Goal: Information Seeking & Learning: Compare options

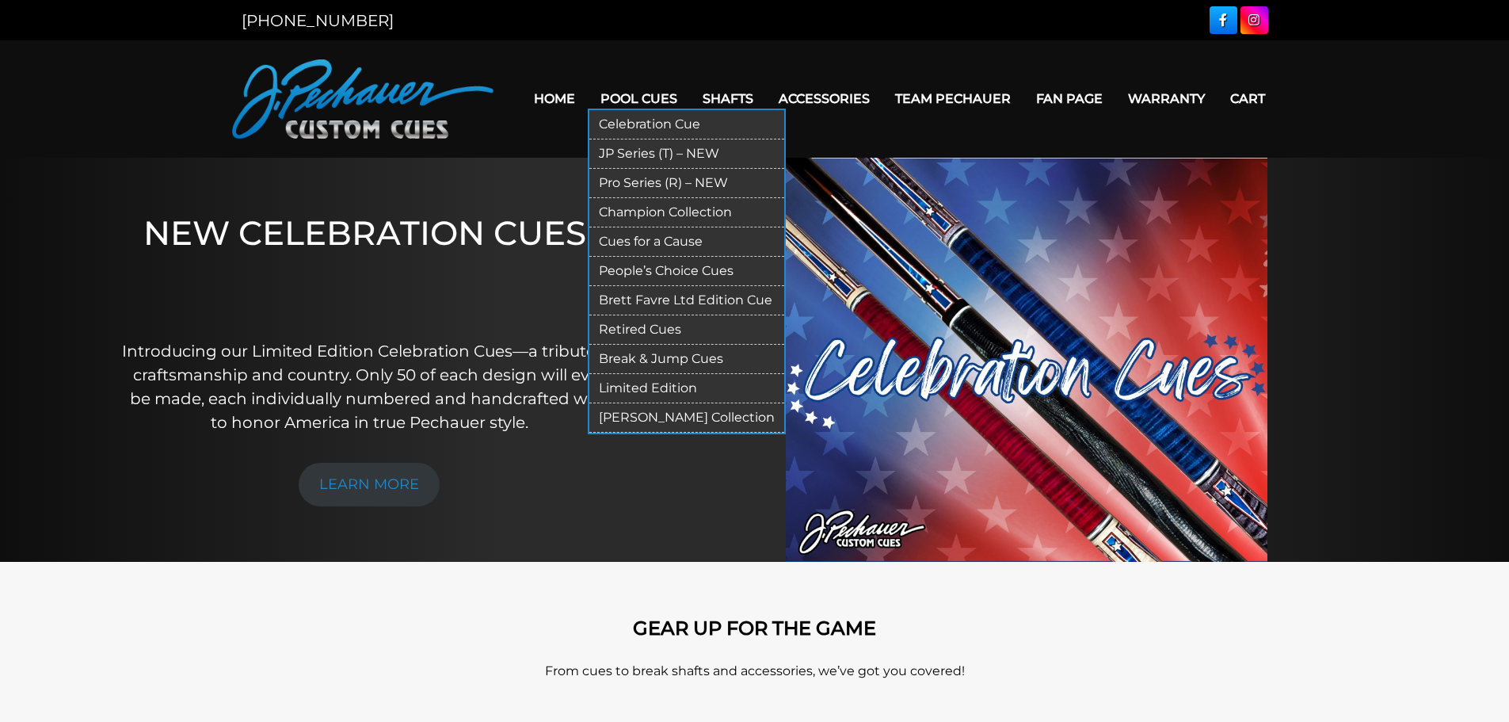
click at [643, 188] on link "Pro Series (R) – NEW" at bounding box center [686, 183] width 195 height 29
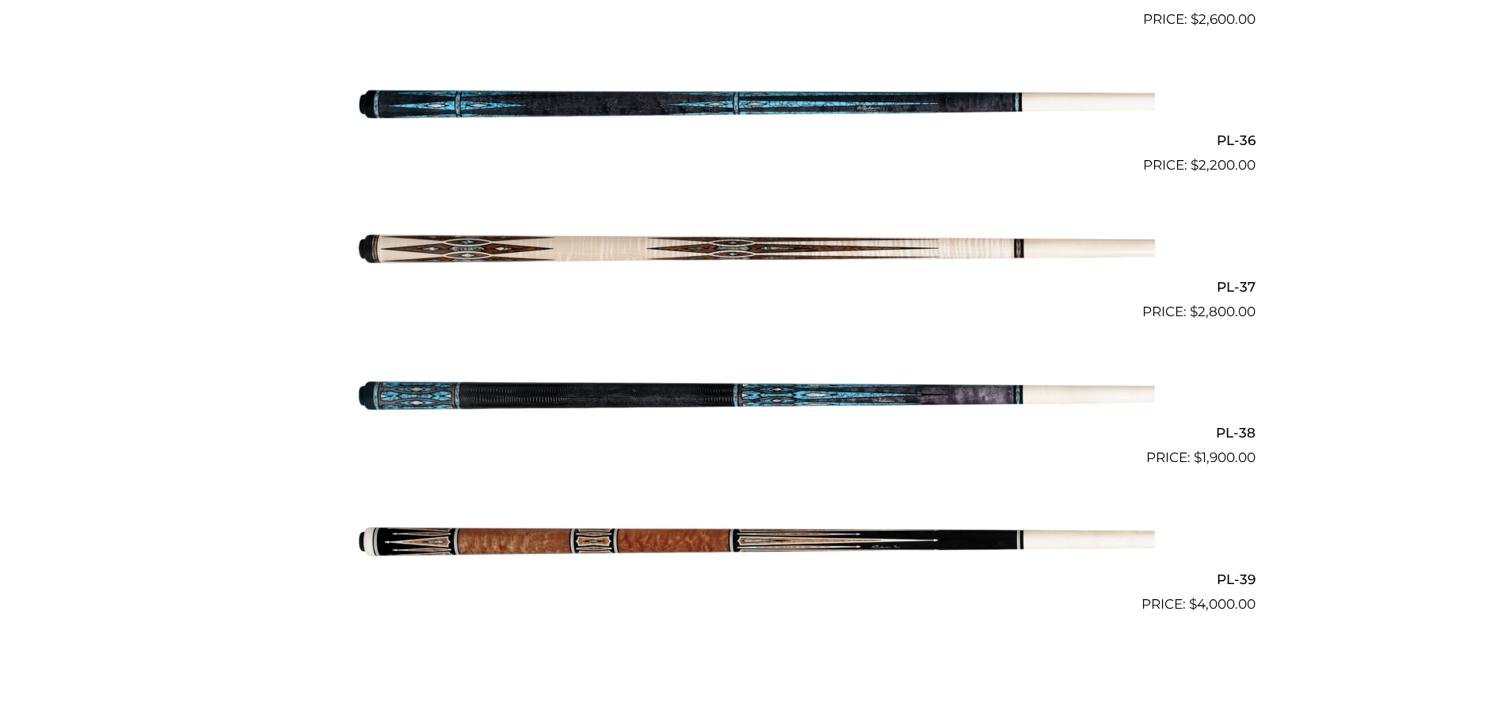
scroll to position [4276, 0]
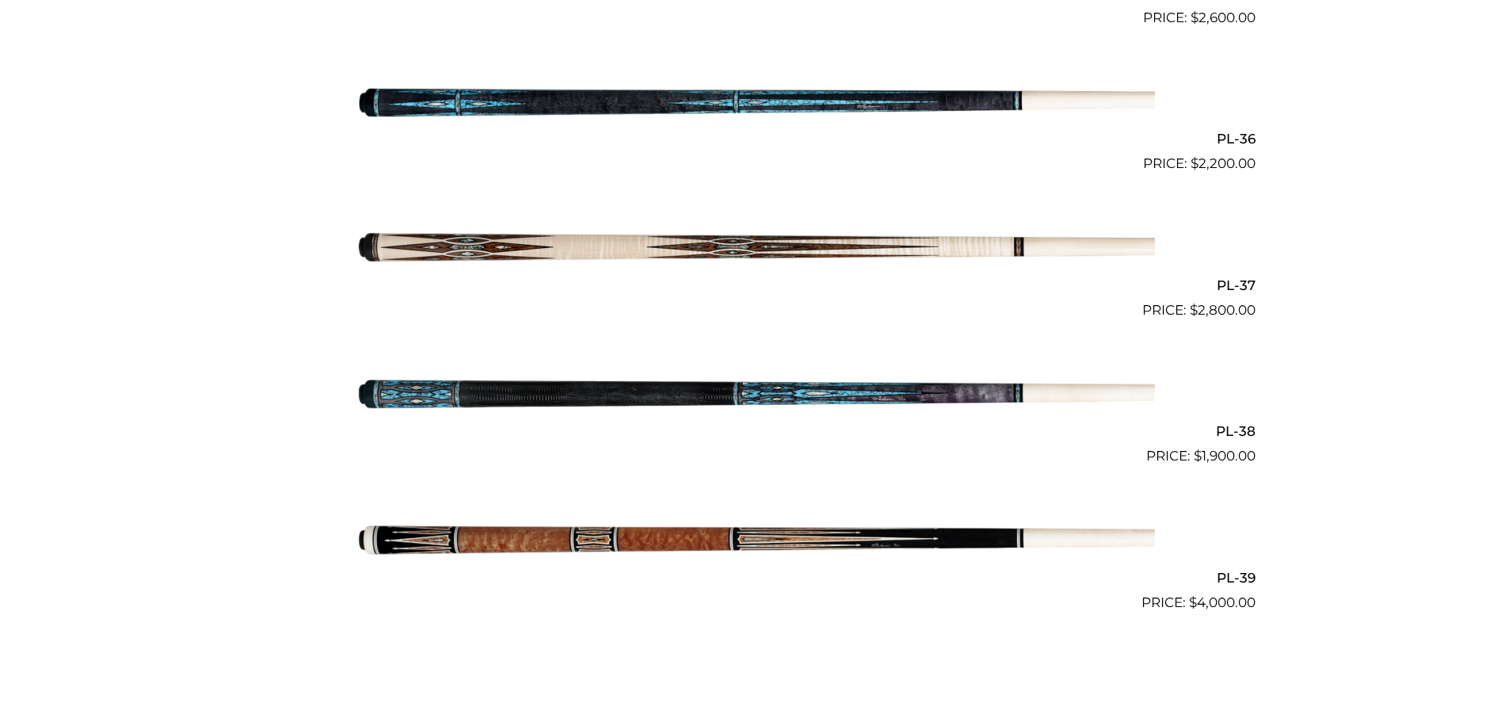
click at [529, 245] on img at bounding box center [755, 247] width 800 height 133
click at [379, 245] on img at bounding box center [755, 247] width 800 height 133
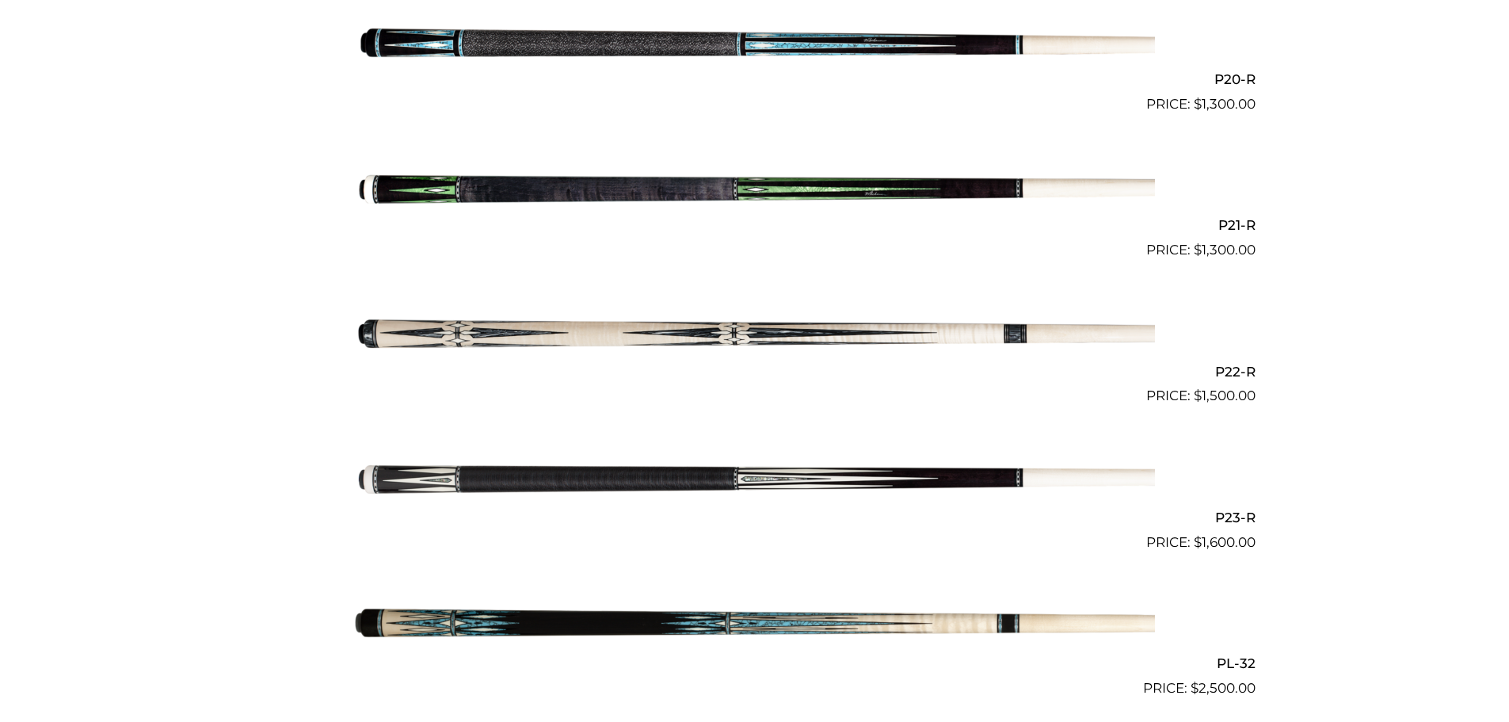
scroll to position [3312, 0]
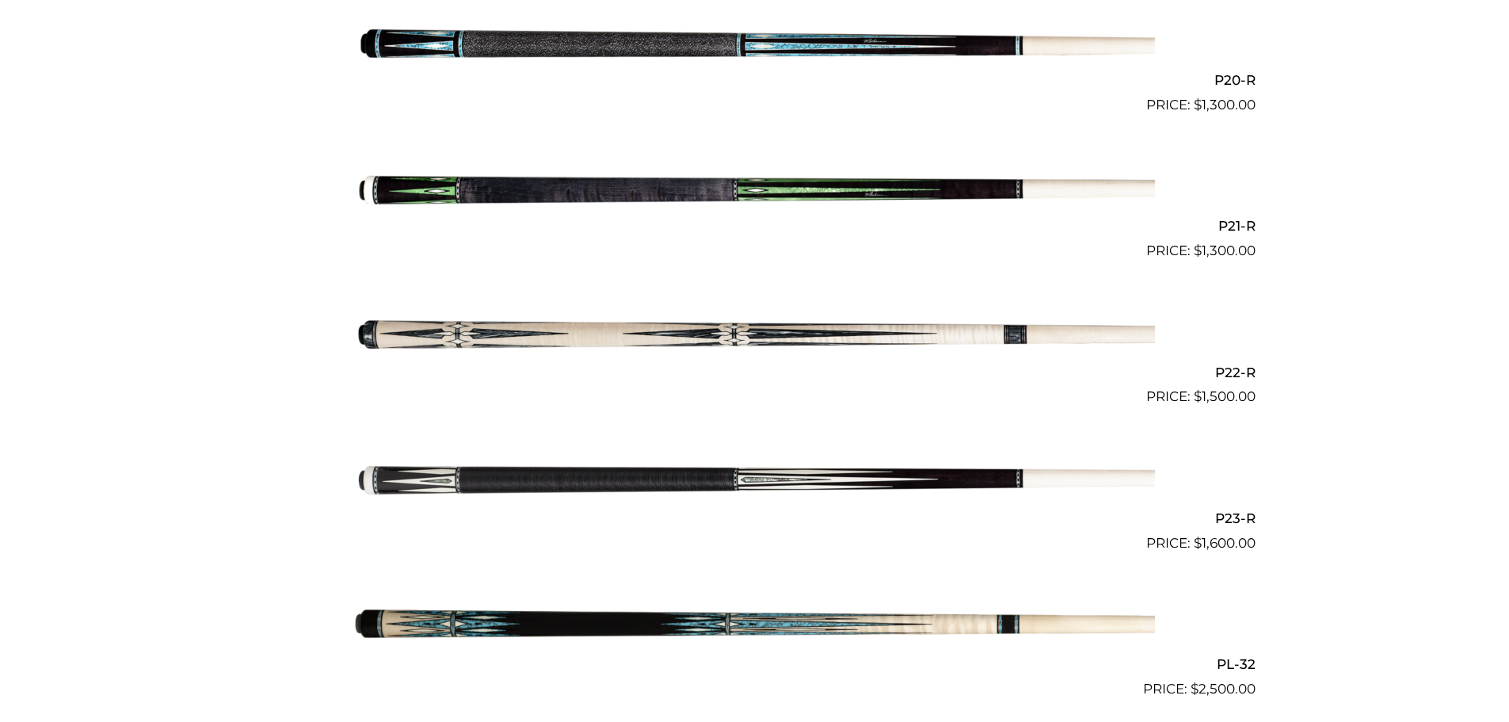
click at [585, 333] on img at bounding box center [755, 334] width 800 height 133
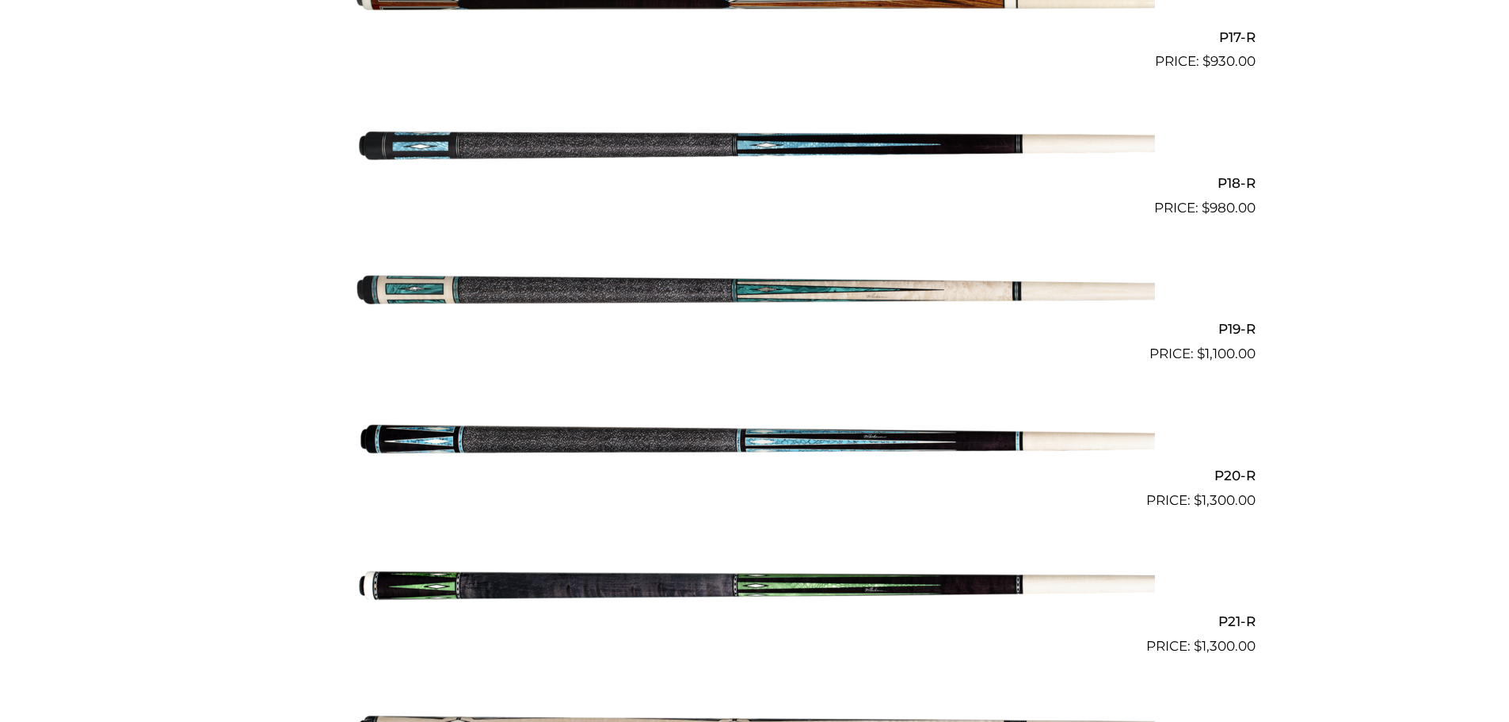
scroll to position [2916, 0]
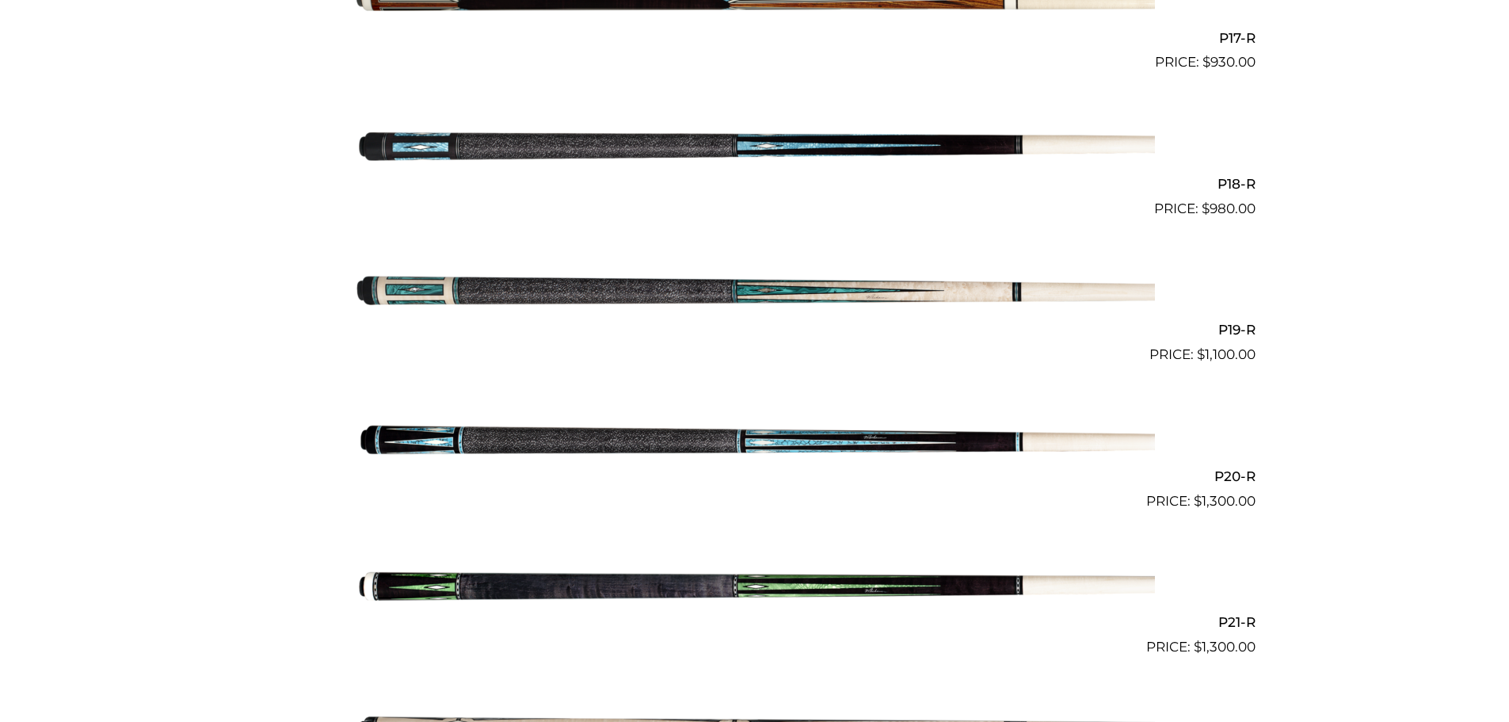
click at [429, 591] on img at bounding box center [755, 584] width 800 height 133
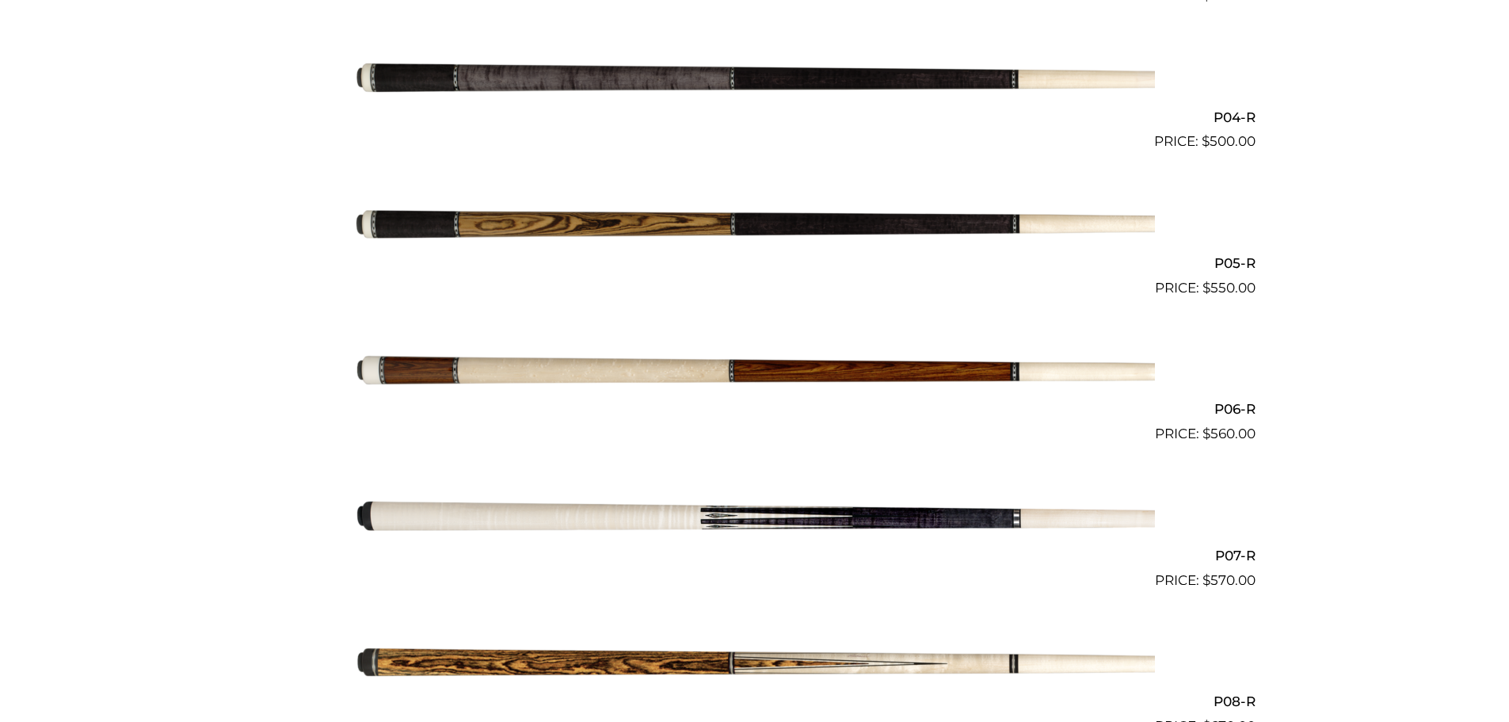
scroll to position [936, 0]
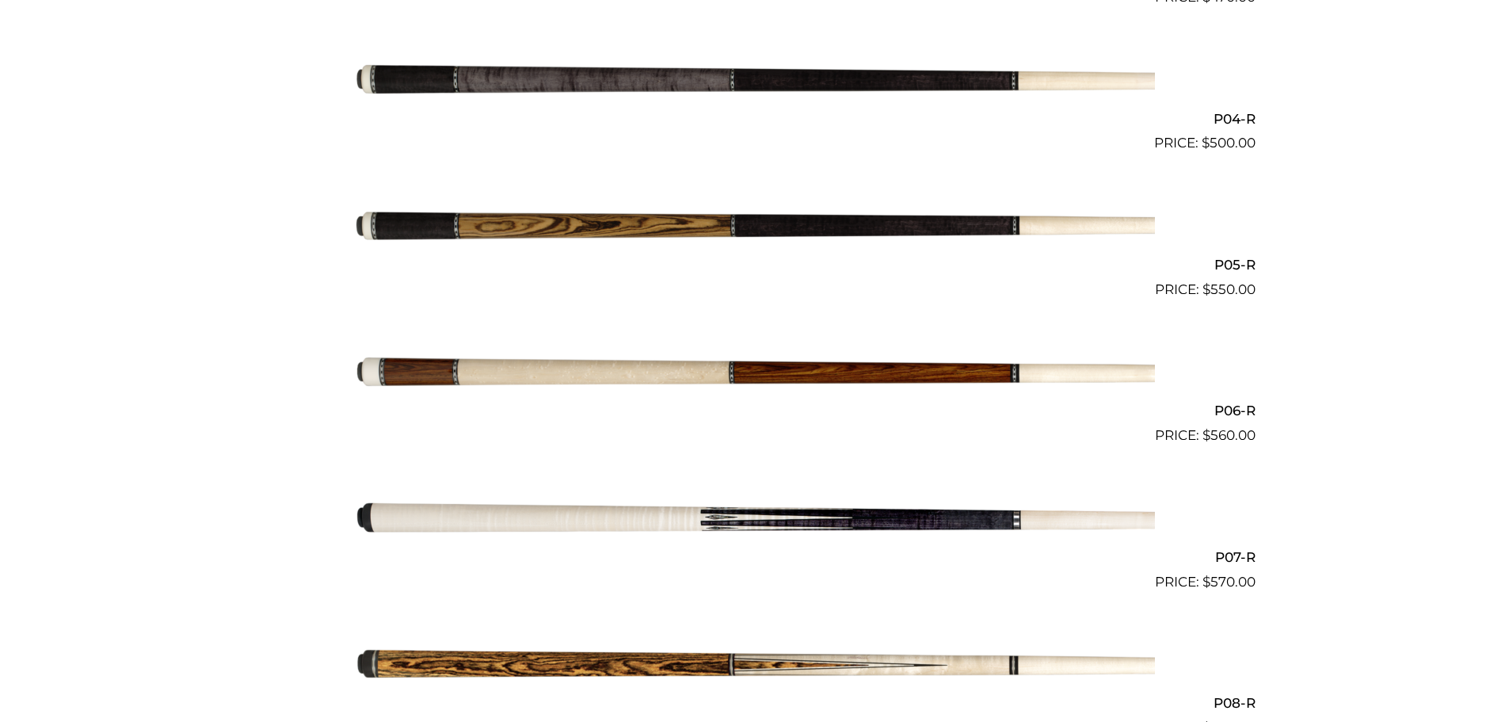
click at [418, 375] on img at bounding box center [755, 373] width 800 height 133
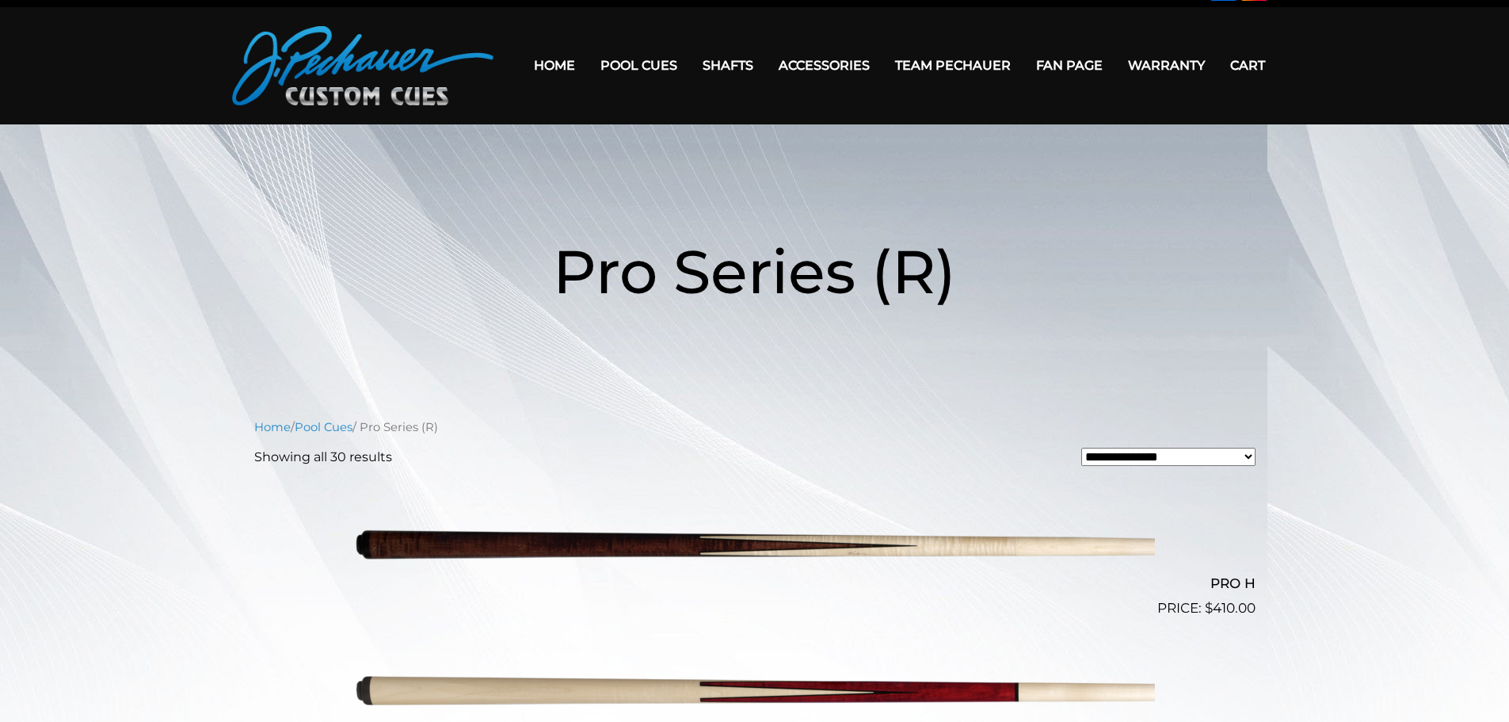
scroll to position [20, 0]
